Goal: Task Accomplishment & Management: Manage account settings

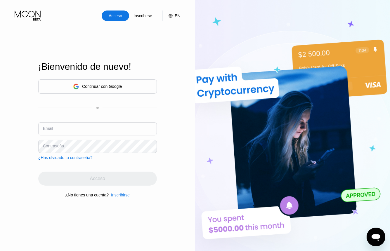
type input "034612"
click at [69, 131] on input "034612" at bounding box center [97, 128] width 119 height 13
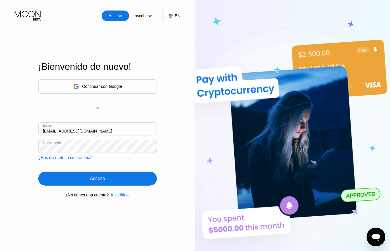
type input "[EMAIL_ADDRESS][DOMAIN_NAME]"
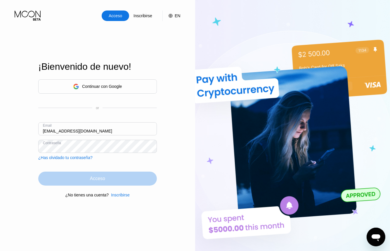
click at [91, 176] on div "Acceso" at bounding box center [97, 179] width 119 height 14
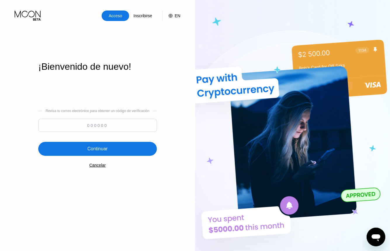
click at [103, 147] on div "Continuar" at bounding box center [97, 149] width 20 height 6
click at [85, 123] on input at bounding box center [97, 125] width 119 height 13
type input "694715"
click at [117, 153] on div "Continuar" at bounding box center [97, 149] width 119 height 14
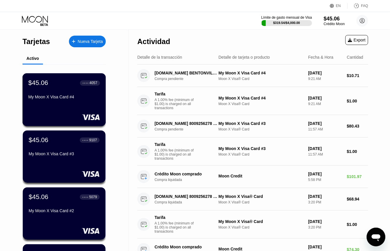
click at [49, 99] on div "My Moon X Visa Card #4" at bounding box center [64, 97] width 72 height 5
click at [58, 99] on div "My Moon X Visa Card #4" at bounding box center [64, 97] width 72 height 5
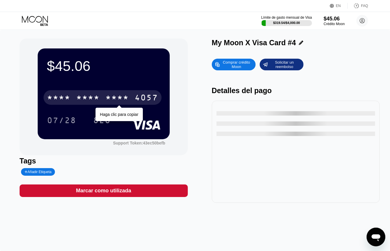
click at [98, 101] on div "* * * *" at bounding box center [87, 98] width 23 height 9
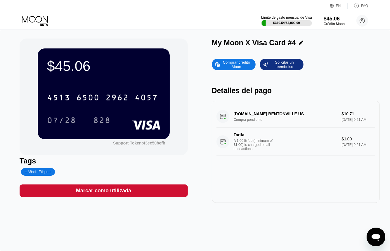
click at [43, 124] on div "07/28" at bounding box center [62, 120] width 38 height 15
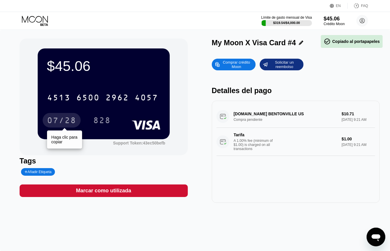
click at [64, 123] on div "07/28" at bounding box center [61, 121] width 29 height 9
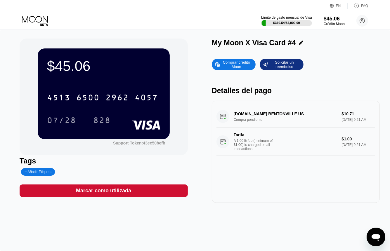
click at [47, 120] on div "07/28" at bounding box center [61, 121] width 29 height 9
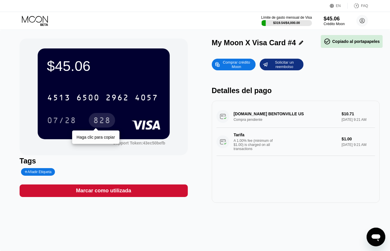
click at [101, 118] on div "828" at bounding box center [102, 121] width 18 height 9
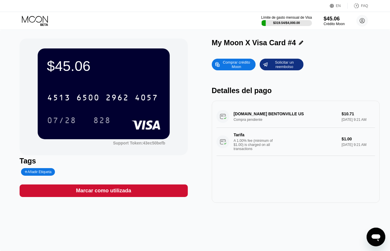
click at [27, 20] on icon at bounding box center [35, 21] width 27 height 10
